Goal: Use online tool/utility

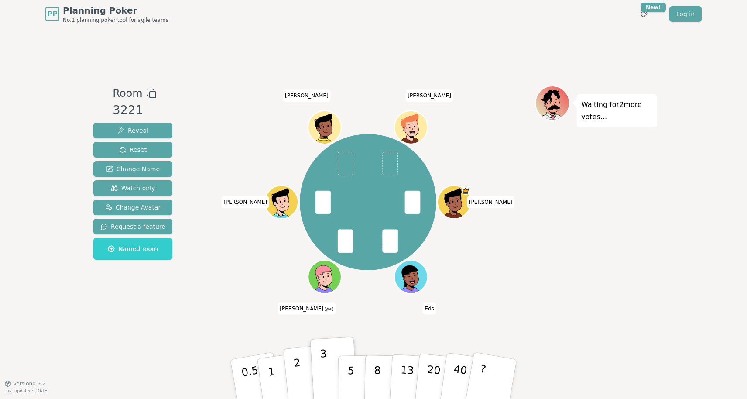
click at [299, 367] on button "2" at bounding box center [308, 379] width 50 height 69
click at [332, 278] on icon at bounding box center [326, 276] width 32 height 3
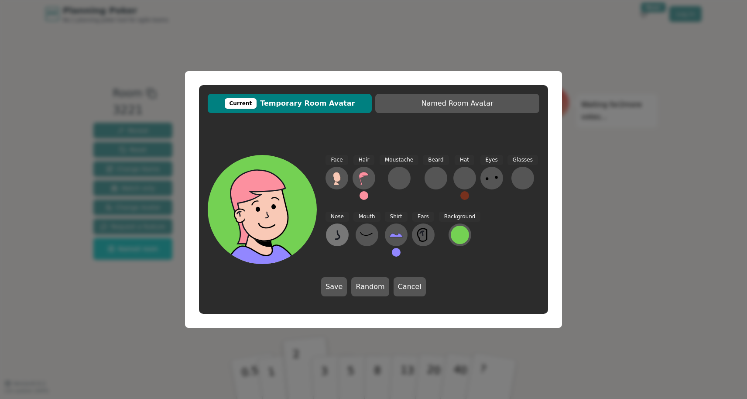
click at [342, 235] on icon at bounding box center [337, 235] width 14 height 14
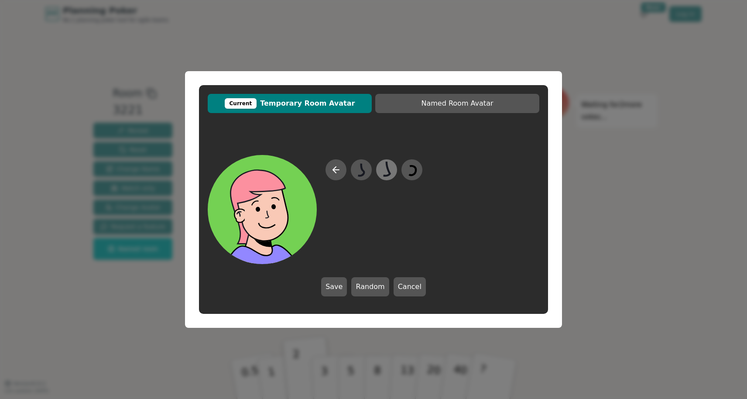
click at [393, 168] on icon at bounding box center [386, 170] width 17 height 20
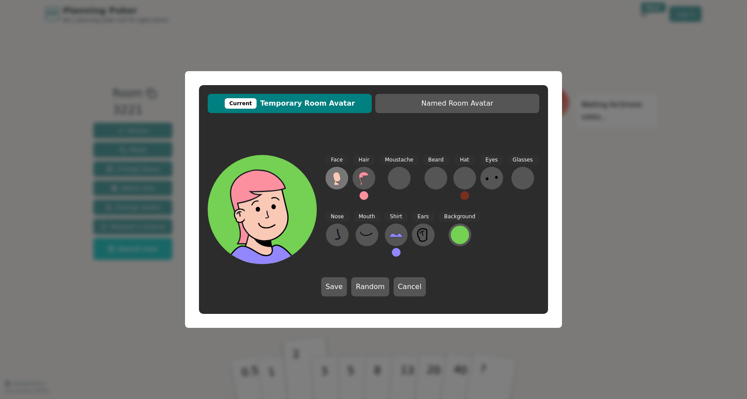
click at [335, 177] on icon at bounding box center [336, 177] width 7 height 10
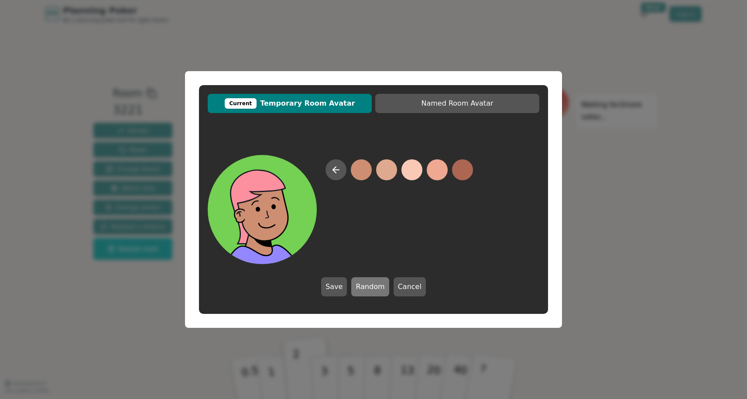
click at [365, 287] on button "Random" at bounding box center [370, 286] width 38 height 19
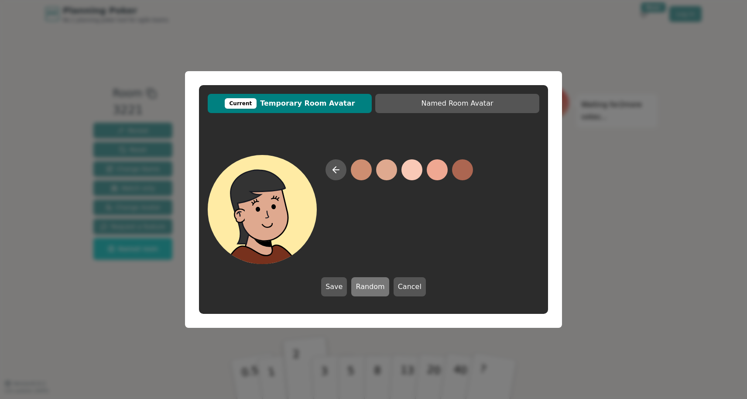
click at [365, 287] on button "Random" at bounding box center [370, 286] width 38 height 19
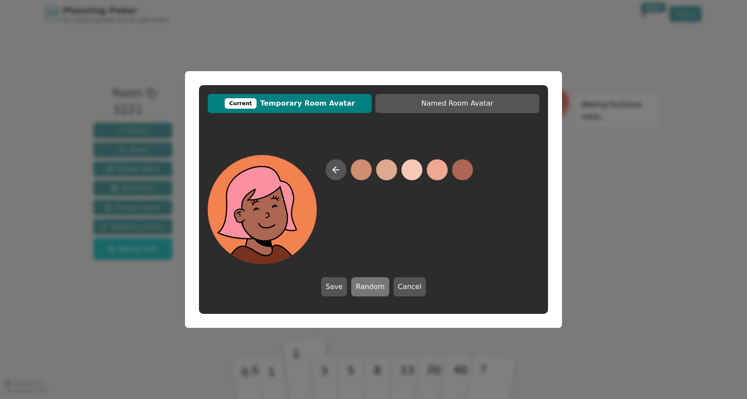
click at [365, 287] on button "Random" at bounding box center [370, 286] width 38 height 19
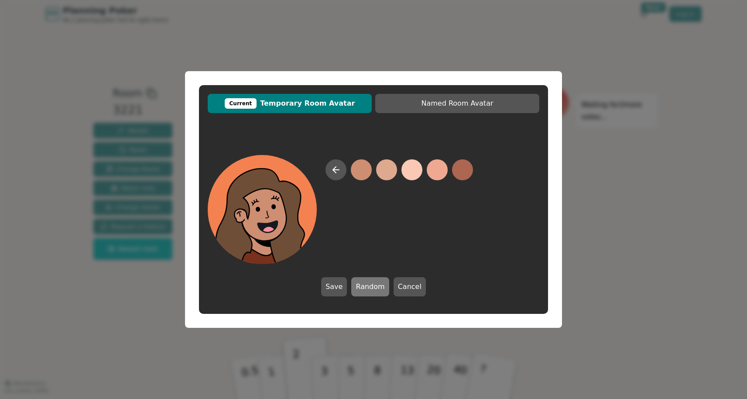
click at [365, 287] on button "Random" at bounding box center [370, 286] width 38 height 19
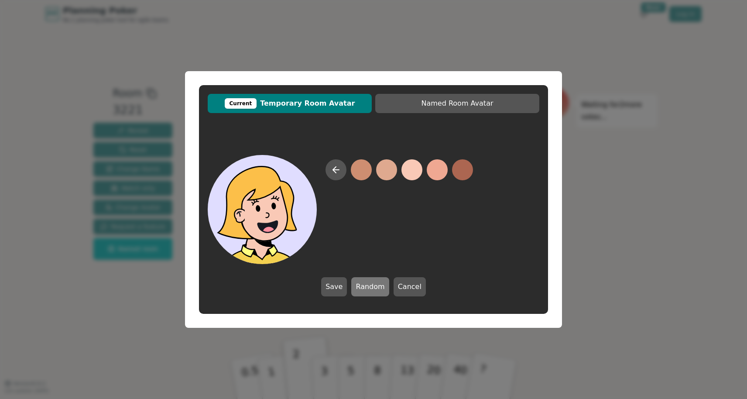
click at [365, 287] on button "Random" at bounding box center [370, 286] width 38 height 19
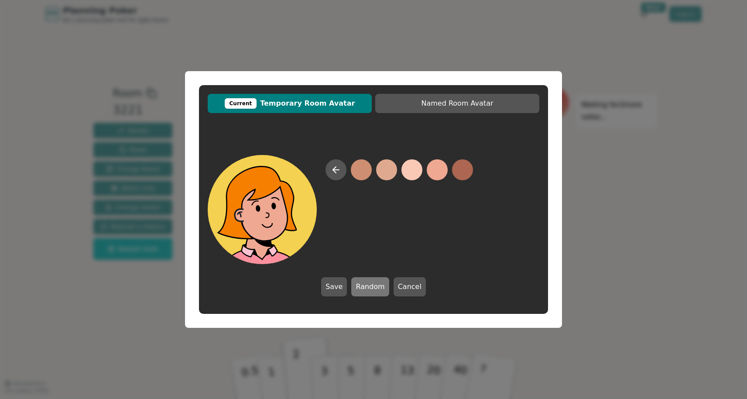
click at [365, 287] on button "Random" at bounding box center [370, 286] width 38 height 19
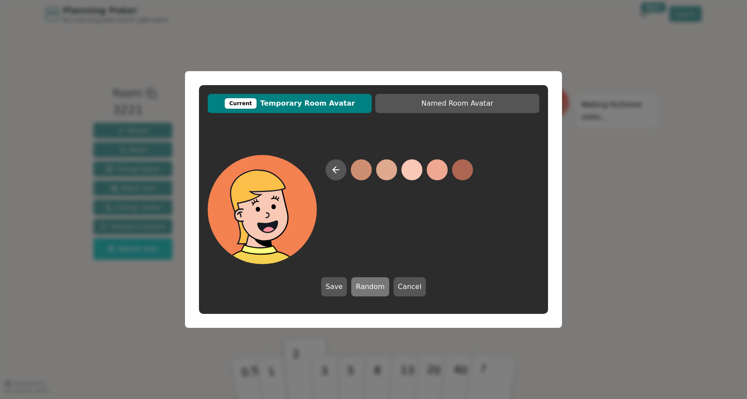
click at [365, 287] on button "Random" at bounding box center [370, 286] width 38 height 19
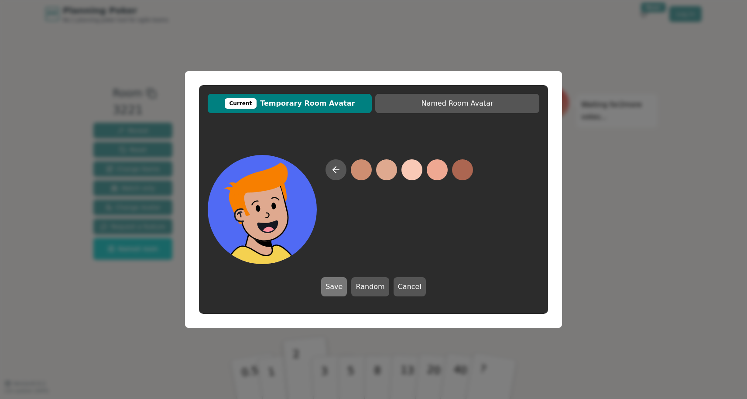
click at [341, 286] on button "Save" at bounding box center [334, 286] width 26 height 19
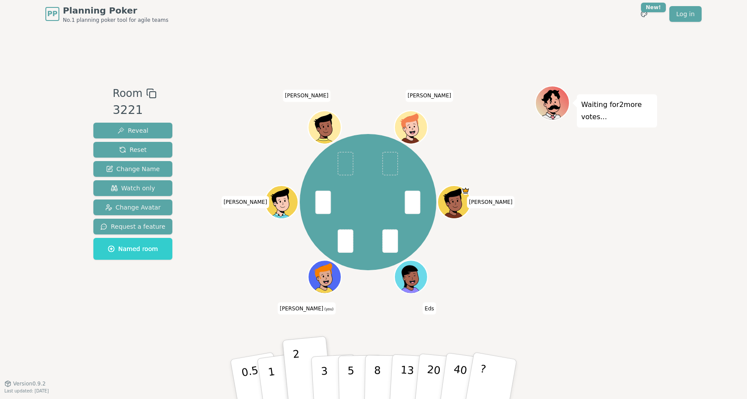
click at [328, 281] on icon at bounding box center [327, 281] width 6 height 3
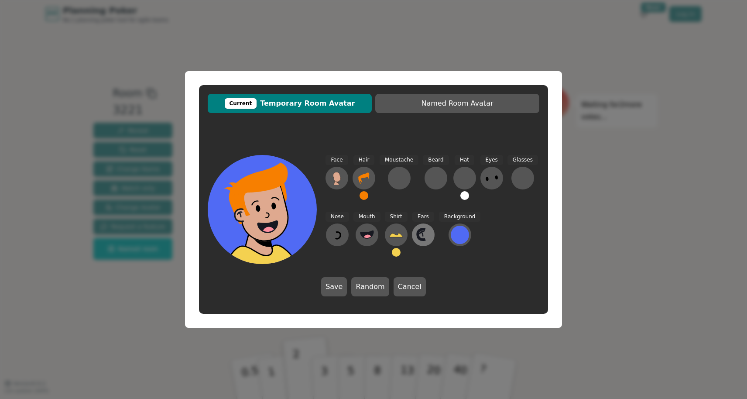
click at [427, 237] on icon at bounding box center [423, 235] width 14 height 14
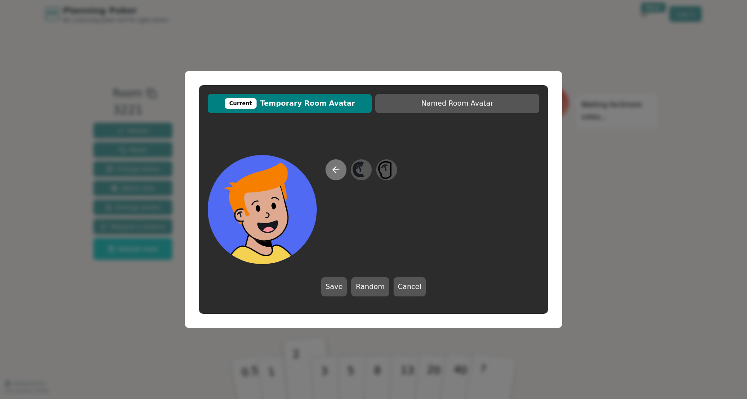
click at [337, 170] on icon at bounding box center [336, 170] width 6 height 0
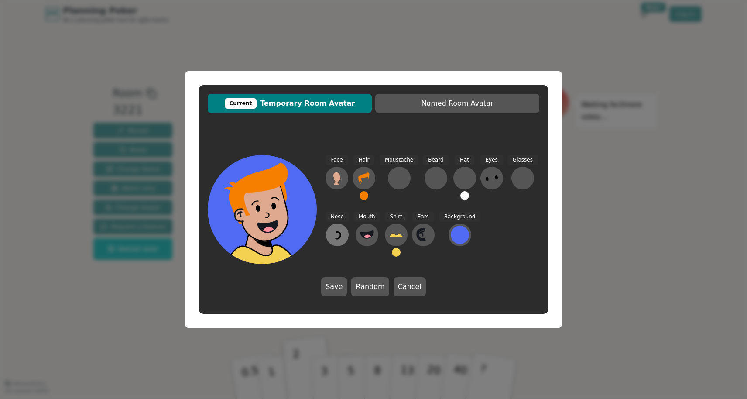
click at [336, 232] on icon at bounding box center [337, 235] width 14 height 14
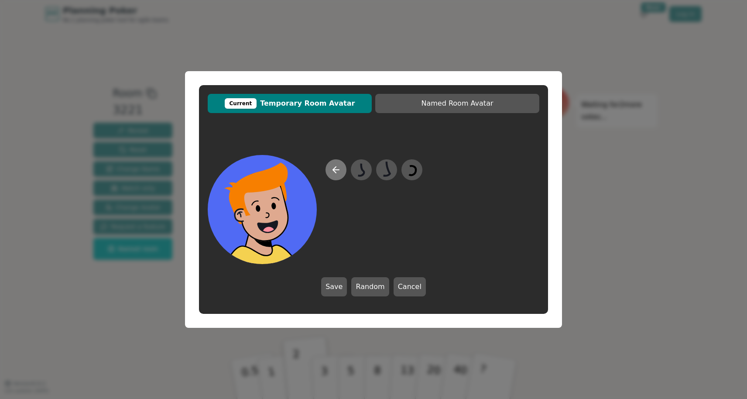
click at [333, 165] on icon at bounding box center [336, 170] width 10 height 10
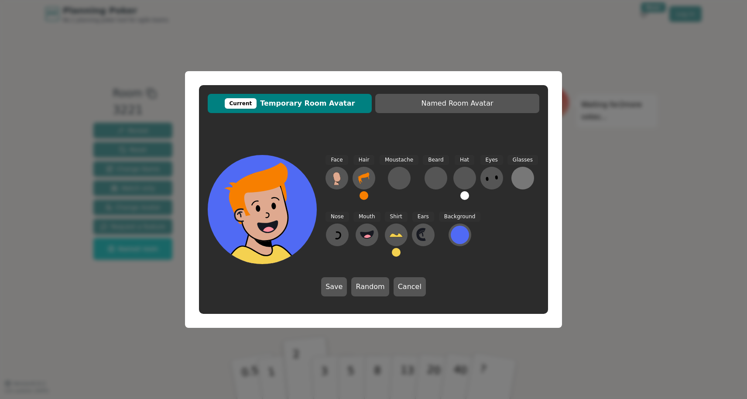
click at [526, 179] on div at bounding box center [523, 178] width 14 height 14
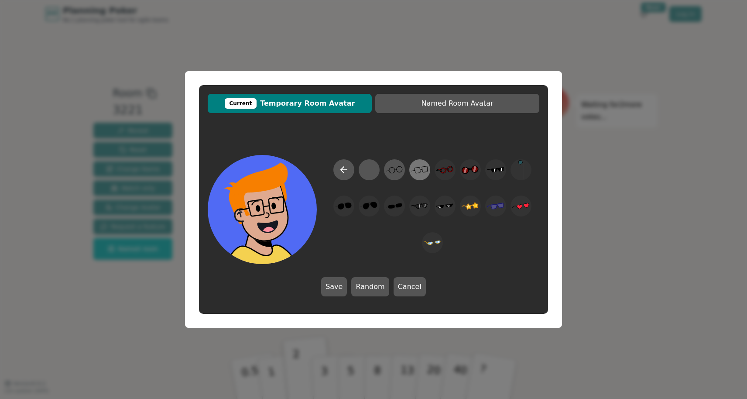
click at [426, 172] on icon at bounding box center [419, 170] width 17 height 20
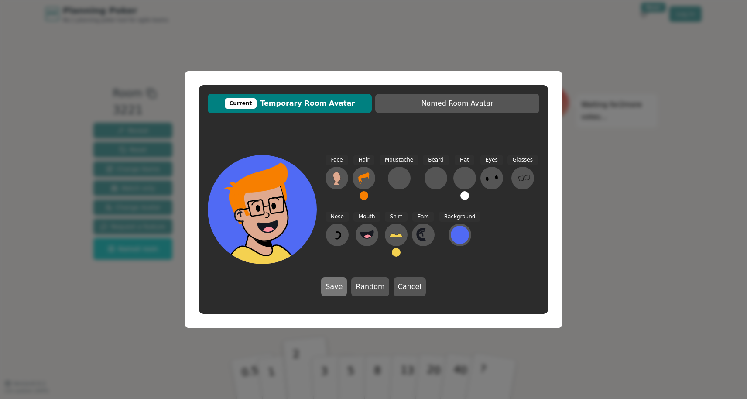
click at [340, 287] on button "Save" at bounding box center [334, 286] width 26 height 19
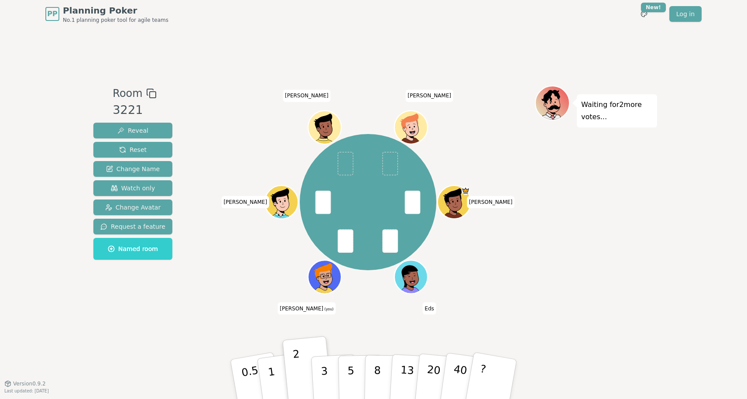
click at [327, 281] on icon at bounding box center [327, 282] width 16 height 6
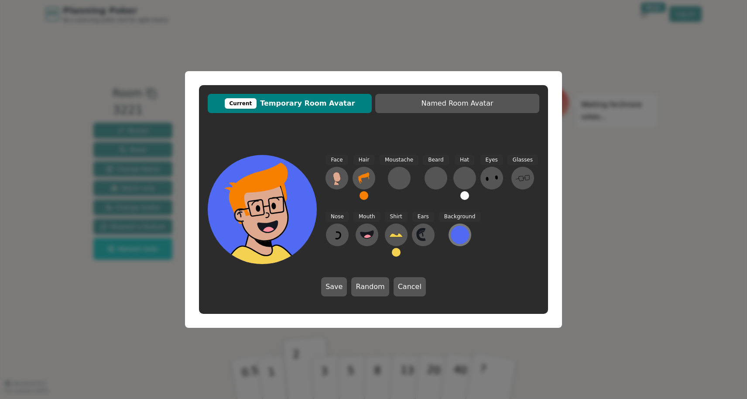
click at [460, 229] on div at bounding box center [460, 235] width 18 height 18
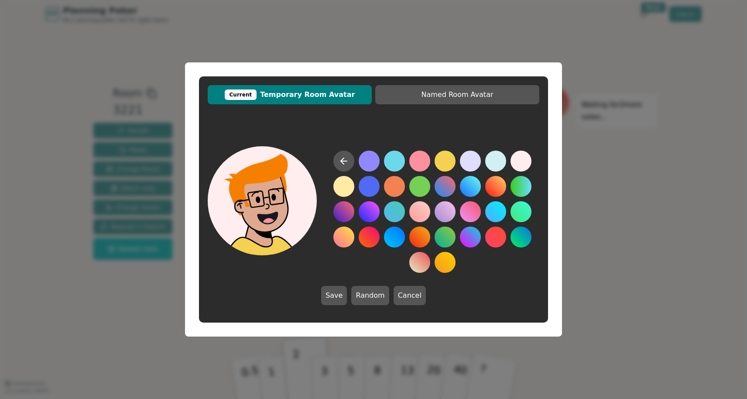
click at [521, 159] on button at bounding box center [521, 161] width 21 height 21
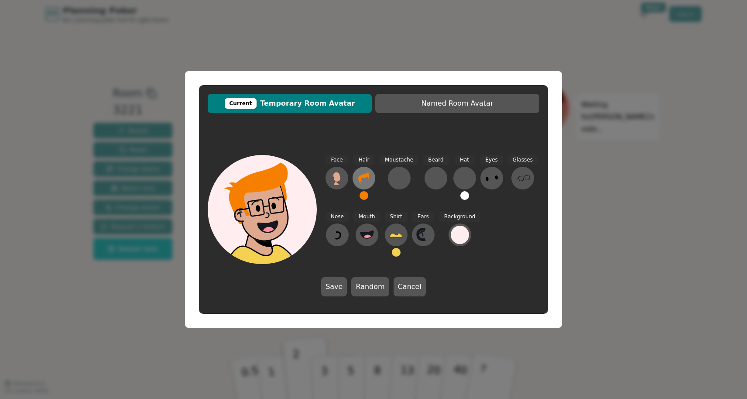
click at [366, 179] on icon at bounding box center [364, 178] width 14 height 14
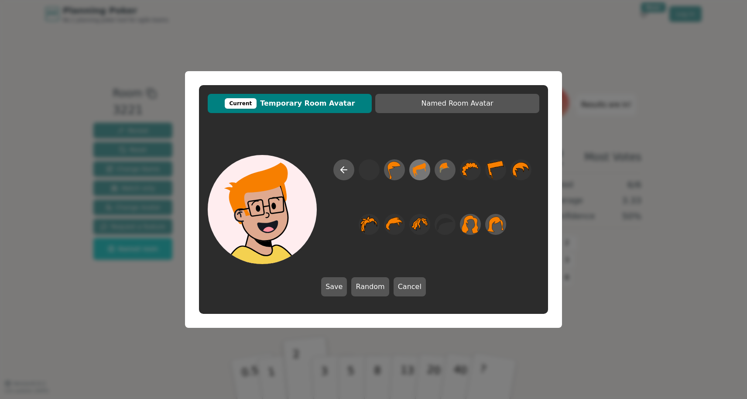
click at [426, 168] on icon at bounding box center [425, 169] width 1 height 4
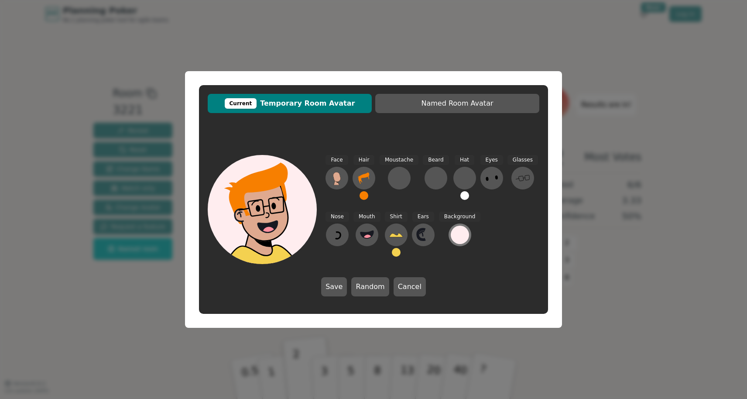
click at [458, 237] on div at bounding box center [460, 235] width 18 height 18
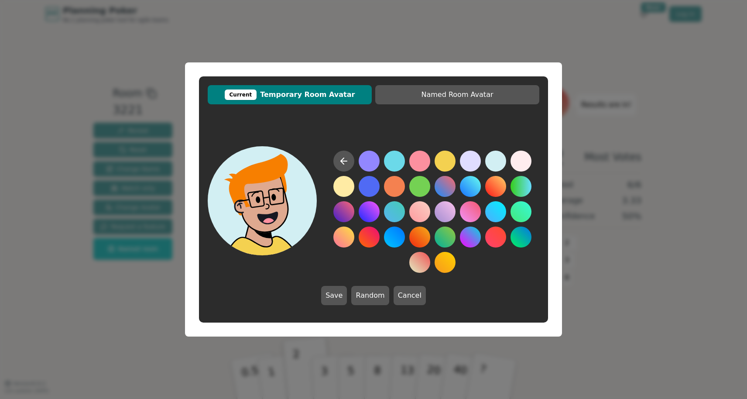
click at [497, 162] on button at bounding box center [495, 161] width 21 height 21
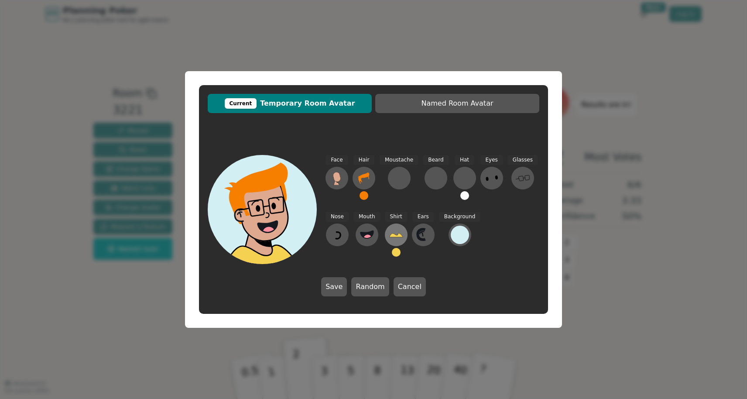
click at [392, 236] on icon at bounding box center [396, 235] width 14 height 4
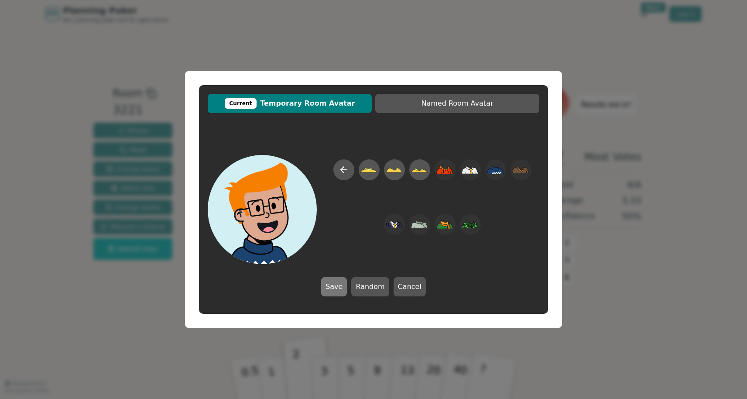
click at [342, 287] on button "Save" at bounding box center [334, 286] width 26 height 19
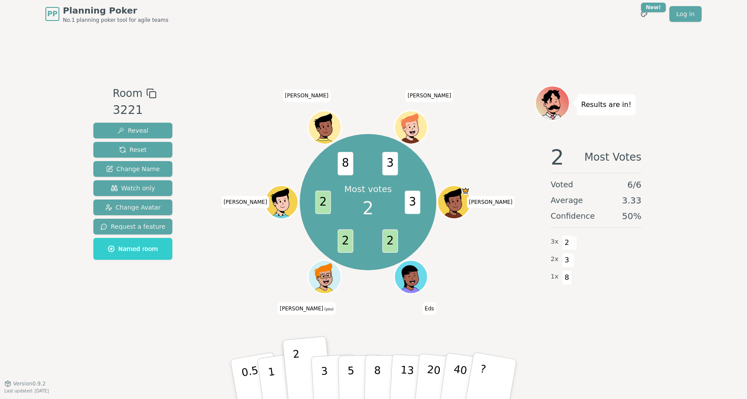
click at [320, 277] on icon at bounding box center [325, 276] width 32 height 7
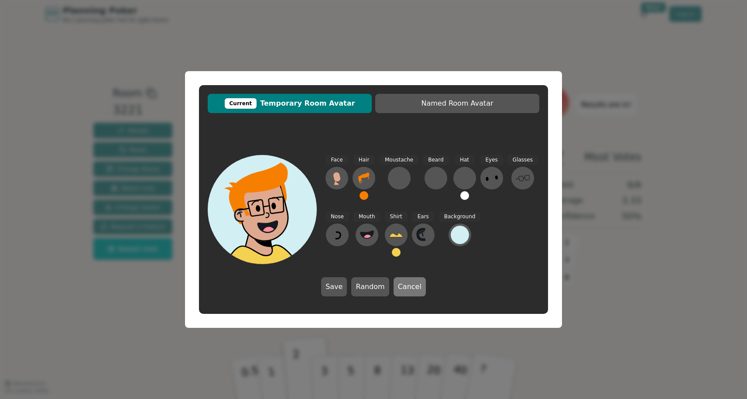
click at [419, 285] on button "Cancel" at bounding box center [410, 286] width 32 height 19
